Goal: Information Seeking & Learning: Find specific fact

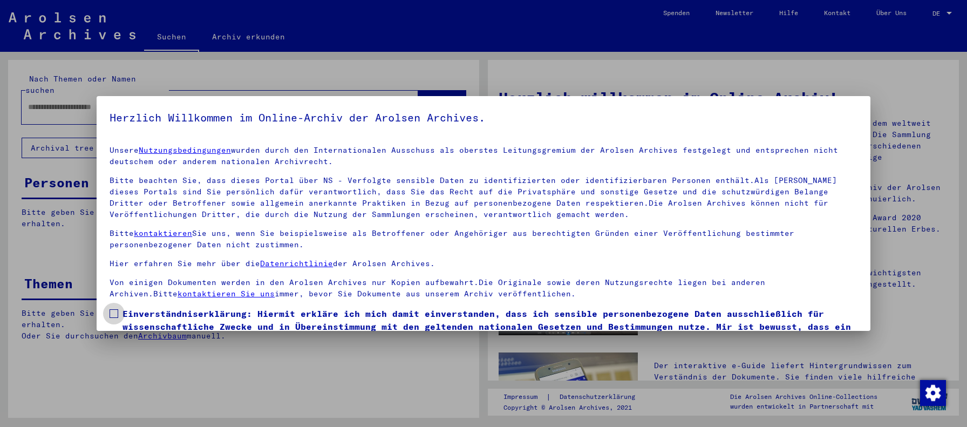
click at [112, 312] on span at bounding box center [114, 313] width 9 height 9
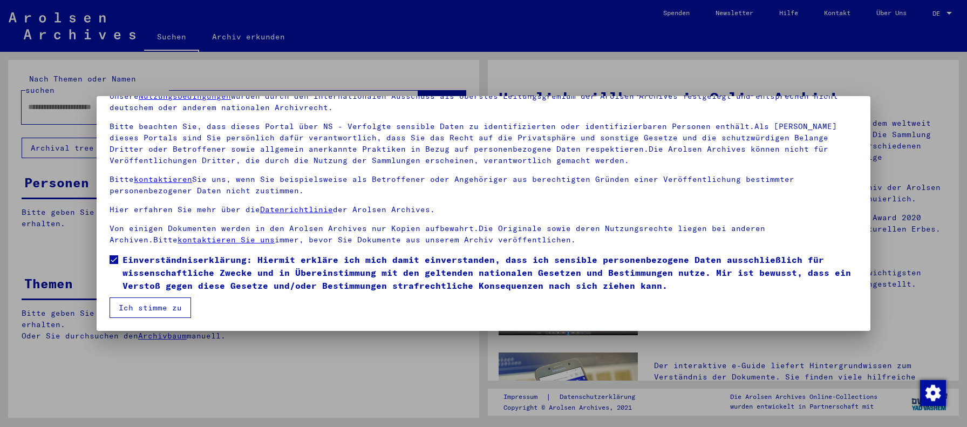
click at [143, 306] on button "Ich stimme zu" at bounding box center [150, 307] width 81 height 21
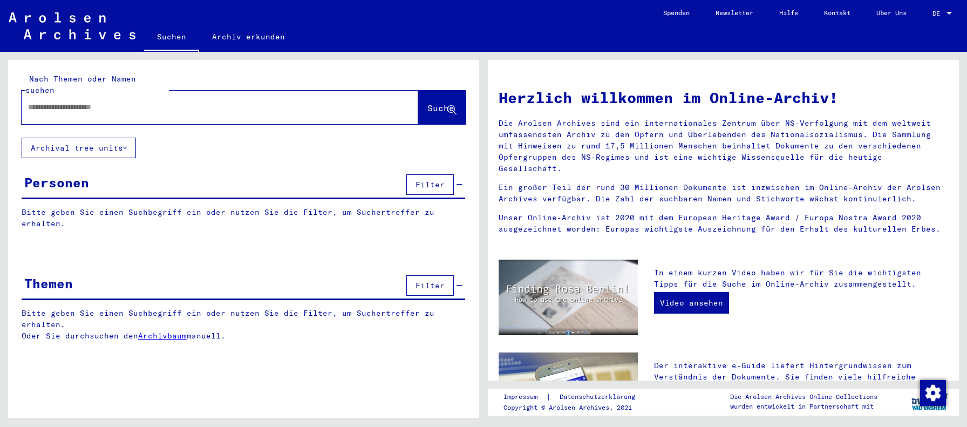
click at [30, 101] on input "text" at bounding box center [207, 106] width 358 height 11
type input "**********"
click at [427, 103] on span "Suche" at bounding box center [440, 108] width 27 height 11
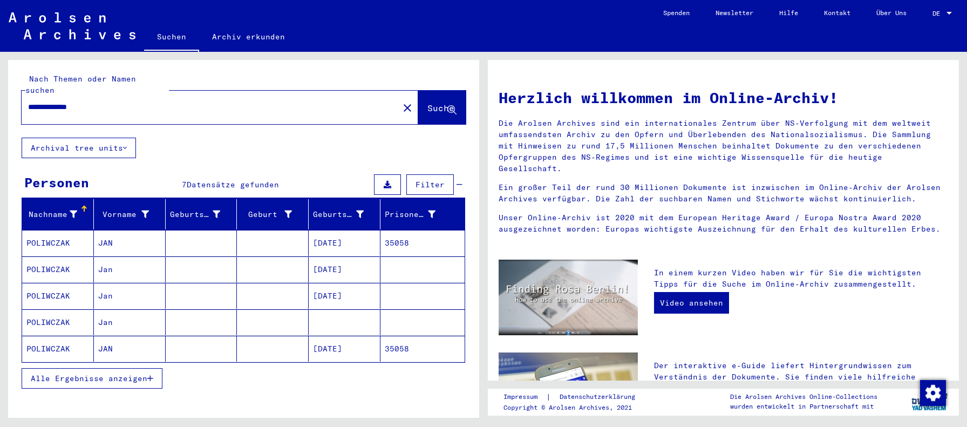
click at [117, 232] on mat-cell "JAN" at bounding box center [130, 243] width 72 height 26
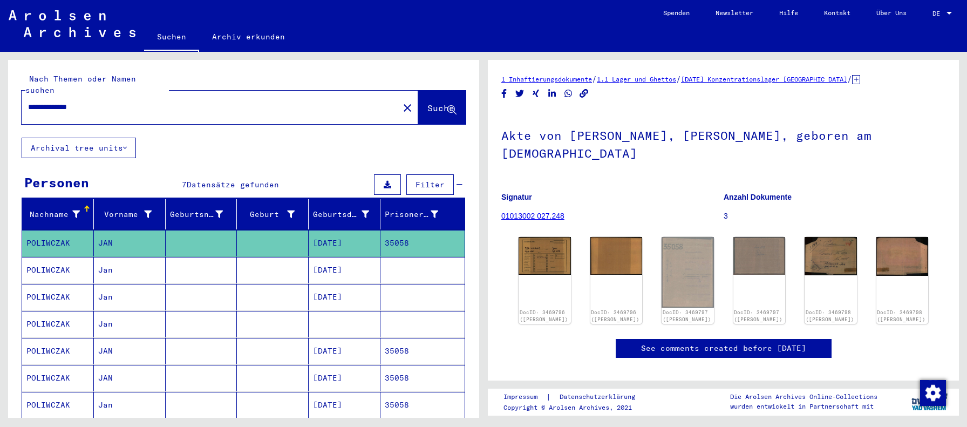
click at [127, 343] on mat-cell "JAN" at bounding box center [130, 351] width 72 height 26
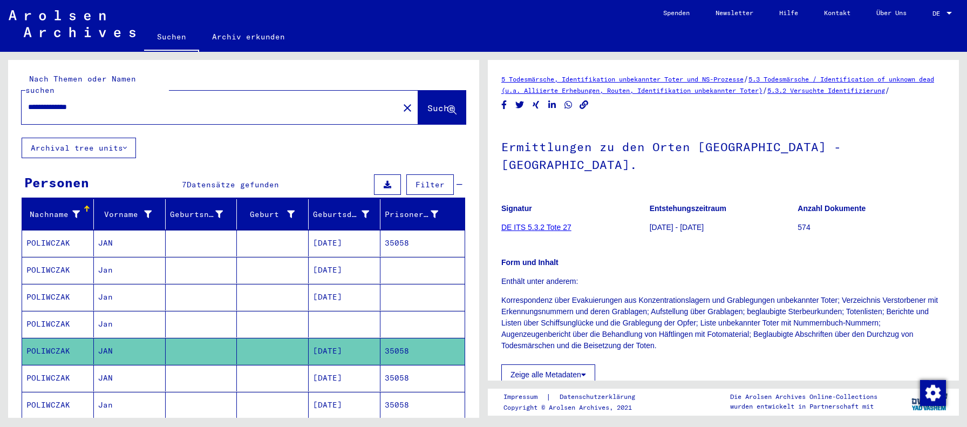
click at [127, 369] on mat-cell "JAN" at bounding box center [130, 378] width 72 height 26
